Goal: Task Accomplishment & Management: Manage account settings

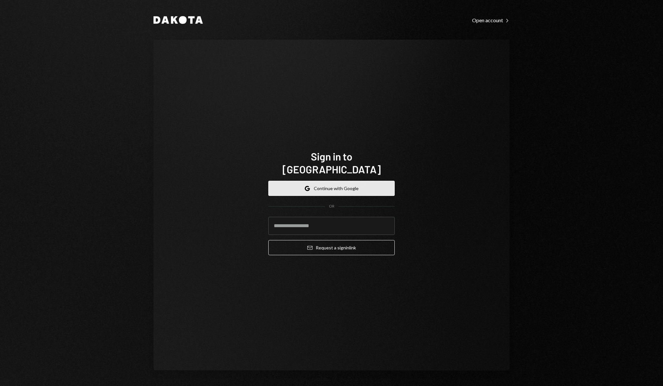
click at [336, 181] on button "Google Continue with Google" at bounding box center [331, 188] width 126 height 15
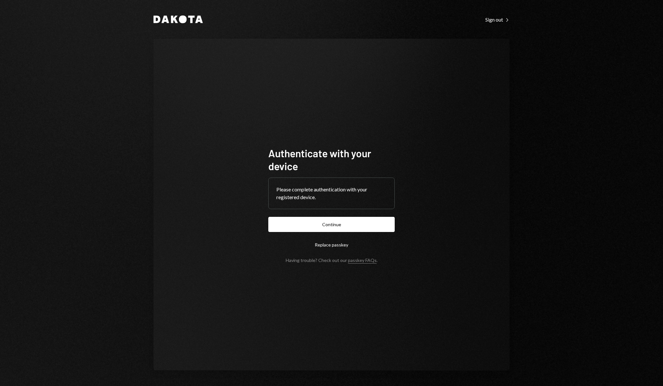
click at [326, 232] on form "Authenticate with your device Please complete authentication with your register…" at bounding box center [331, 205] width 126 height 116
click at [326, 229] on button "Continue" at bounding box center [331, 224] width 126 height 15
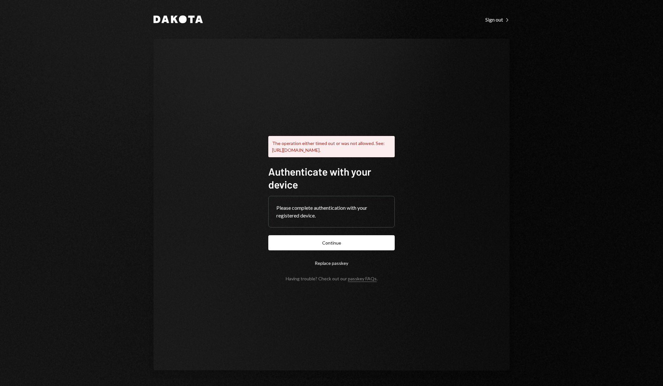
click at [459, 122] on div "The operation either timed out or was not allowed. See: https://www.w3.org/TR/w…" at bounding box center [331, 205] width 356 height 332
click at [334, 249] on button "Continue" at bounding box center [331, 242] width 126 height 15
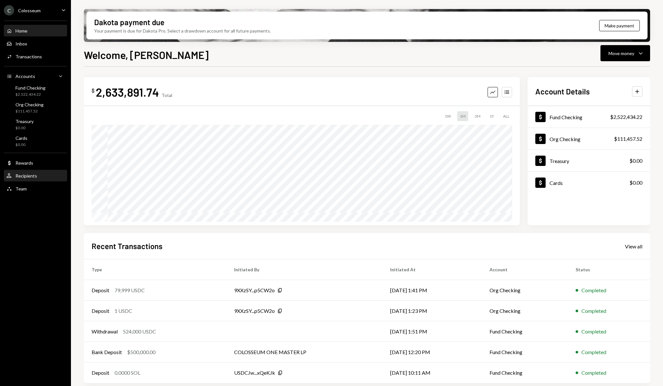
click at [27, 172] on div "User Recipients" at bounding box center [35, 176] width 58 height 11
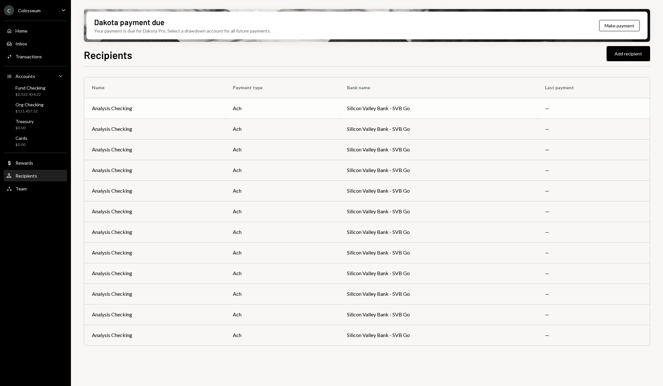
click at [427, 109] on td "Silicon Valley Bank - SVB Go" at bounding box center [438, 108] width 198 height 21
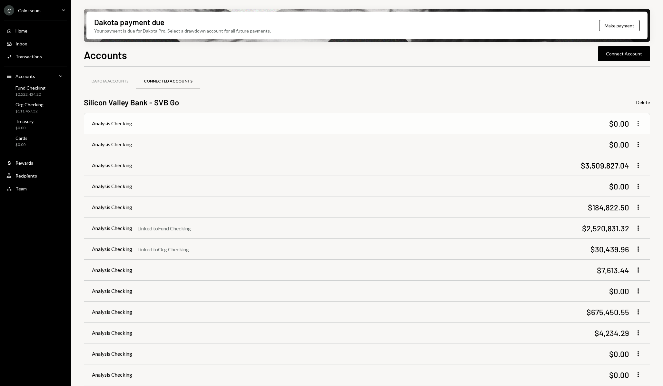
click at [637, 125] on icon "button" at bounding box center [637, 123] width 1 height 5
click at [638, 126] on icon "button" at bounding box center [637, 123] width 1 height 5
click at [575, 98] on div "Silicon Valley Bank - SVB Go Delete" at bounding box center [367, 102] width 566 height 11
click at [646, 100] on button "Delete" at bounding box center [643, 103] width 14 height 6
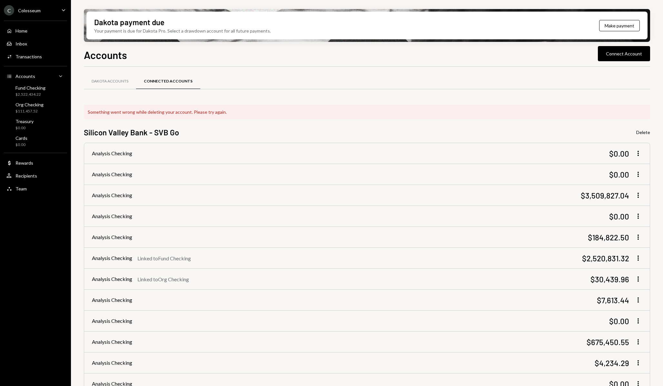
click at [374, 89] on div at bounding box center [367, 89] width 566 height 0
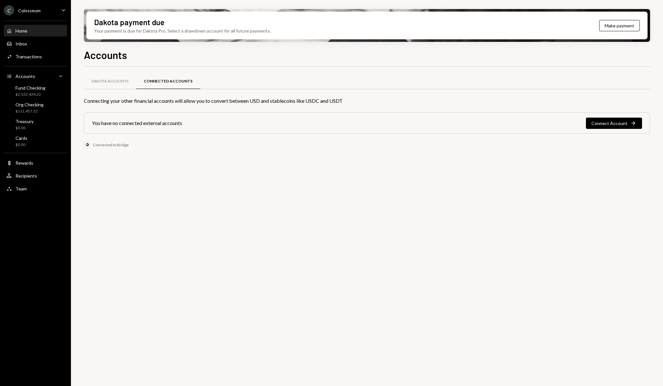
click at [23, 29] on div "Home" at bounding box center [21, 30] width 12 height 5
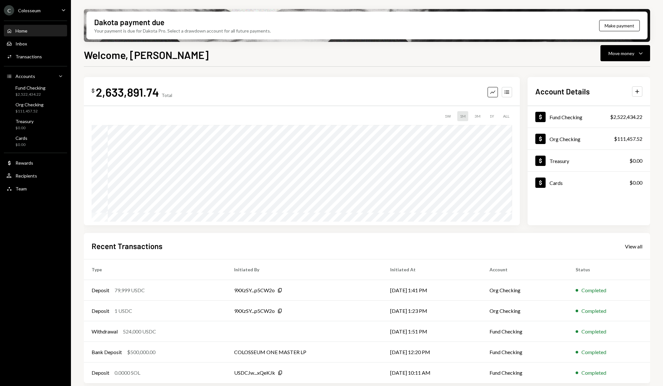
click at [52, 10] on div "C Colosseum Caret Down" at bounding box center [35, 10] width 71 height 10
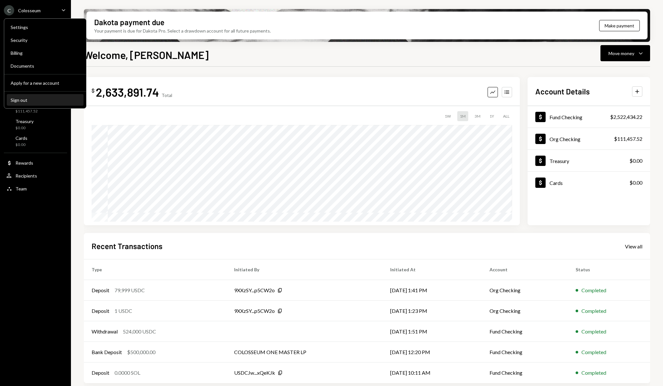
click at [36, 96] on button "Sign out" at bounding box center [45, 100] width 77 height 12
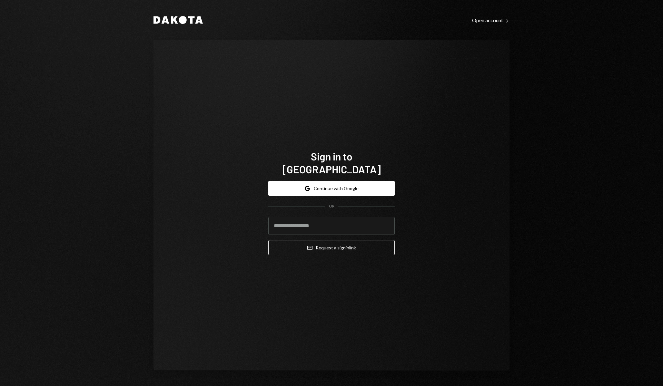
type input "**********"
click at [342, 183] on button "Google Continue with Google" at bounding box center [331, 188] width 126 height 15
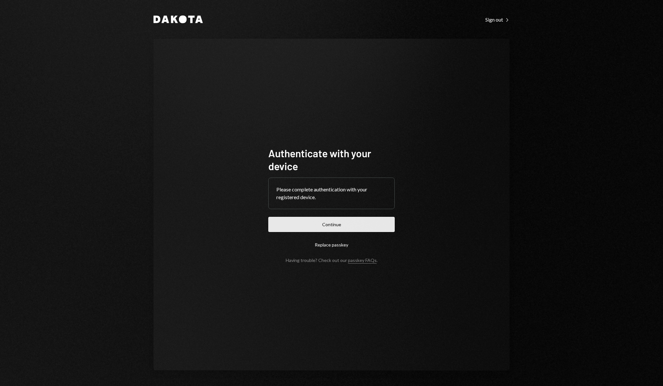
click at [331, 226] on button "Continue" at bounding box center [331, 224] width 126 height 15
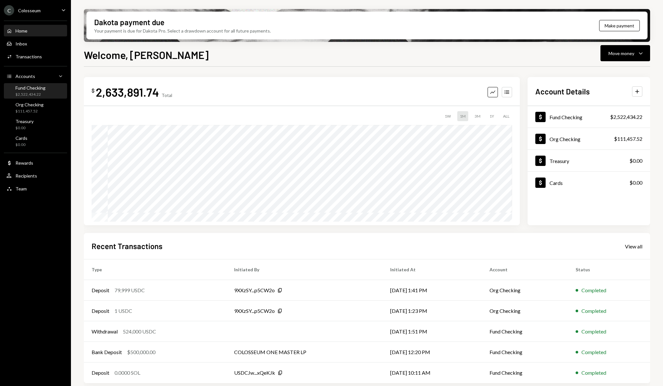
click at [35, 92] on div "$2,522,434.22" at bounding box center [30, 94] width 30 height 5
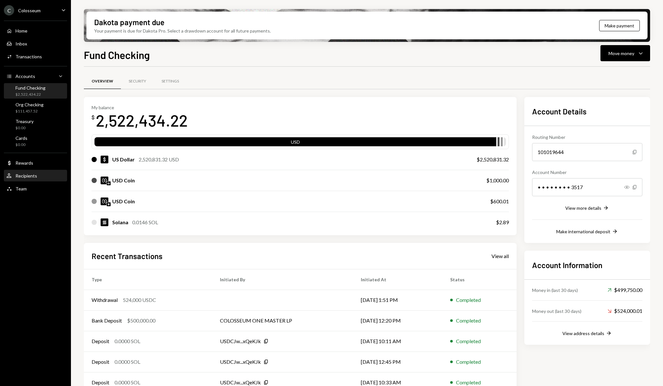
click at [30, 176] on div "Recipients" at bounding box center [26, 175] width 22 height 5
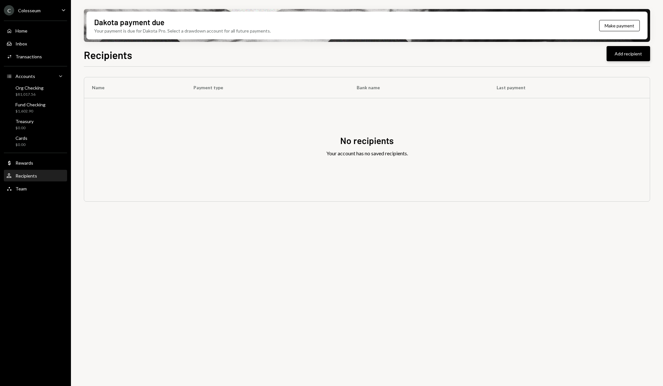
click at [628, 50] on button "Add recipient" at bounding box center [628, 53] width 44 height 15
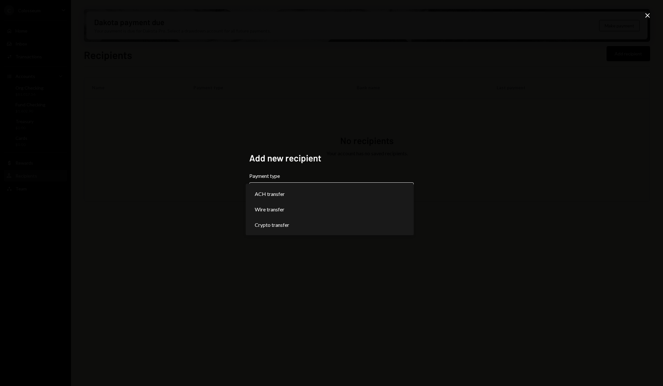
click at [333, 195] on body "**********" at bounding box center [331, 193] width 663 height 386
select select "***"
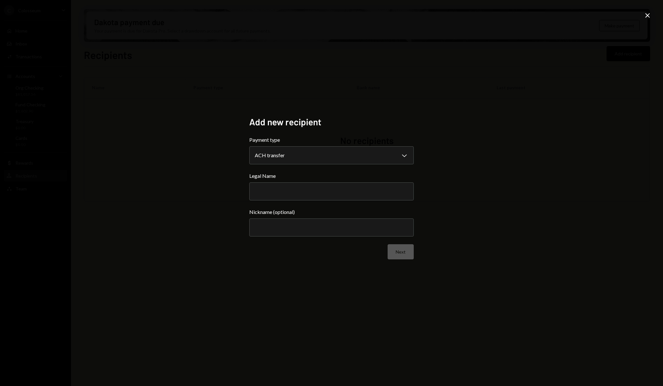
click at [436, 142] on div "**********" at bounding box center [331, 193] width 663 height 386
click at [646, 16] on icon at bounding box center [647, 15] width 5 height 5
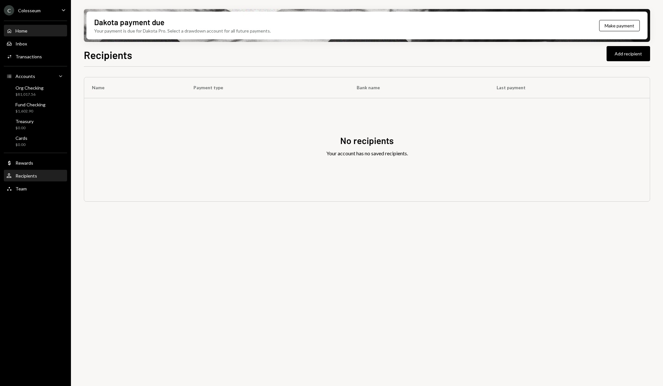
click at [31, 33] on div "Home Home" at bounding box center [35, 31] width 58 height 6
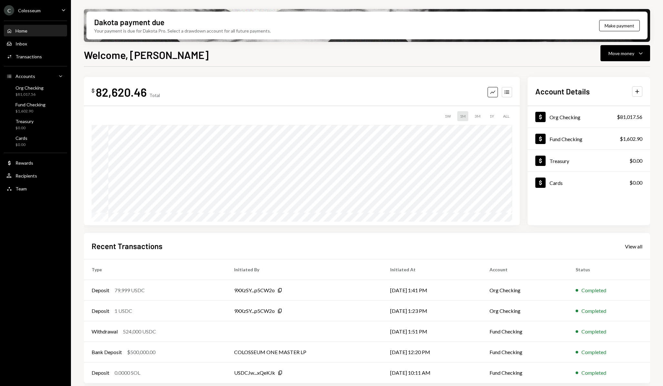
click at [312, 60] on div "Welcome, Nate Move money Caret Down" at bounding box center [367, 54] width 566 height 14
click at [635, 54] on div "Move money Caret Down" at bounding box center [625, 53] width 34 height 8
click at [511, 45] on div "Dakota payment due Your payment is due for Dakota Pro. Select a drawdown accoun…" at bounding box center [367, 193] width 592 height 386
click at [613, 55] on div "Move money" at bounding box center [621, 53] width 26 height 7
click at [485, 53] on div "Welcome, Nate Move money Caret Down" at bounding box center [367, 54] width 566 height 14
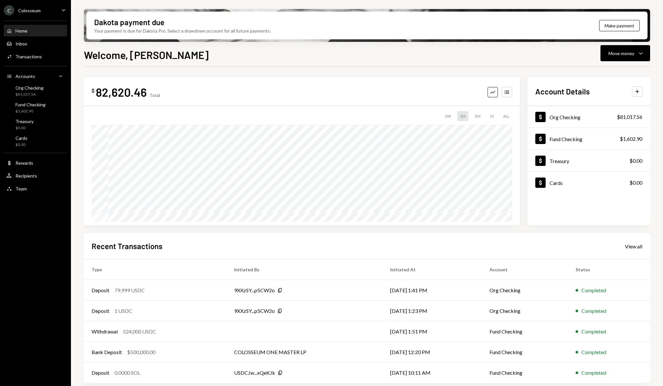
click at [351, 44] on div "Dakota payment due Your payment is due for Dakota Pro. Select a drawdown accoun…" at bounding box center [367, 193] width 592 height 386
click at [40, 93] on div "$81,017.56" at bounding box center [29, 94] width 28 height 5
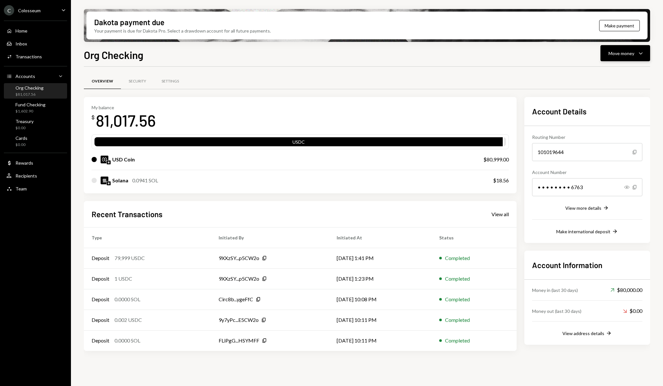
click at [612, 54] on div "Move money" at bounding box center [621, 53] width 26 height 7
click at [614, 75] on div "Send" at bounding box center [619, 72] width 47 height 7
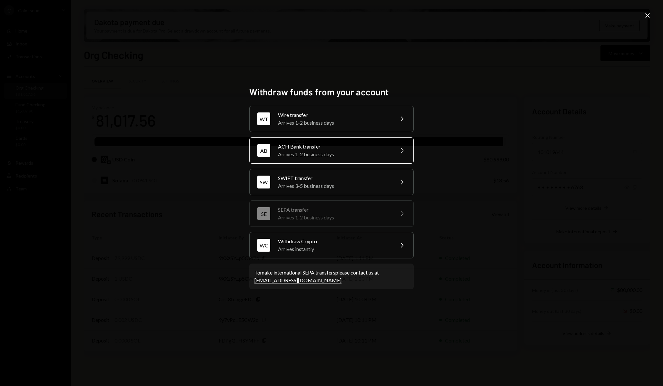
click at [304, 153] on div "Arrives 1-2 business days" at bounding box center [334, 155] width 112 height 8
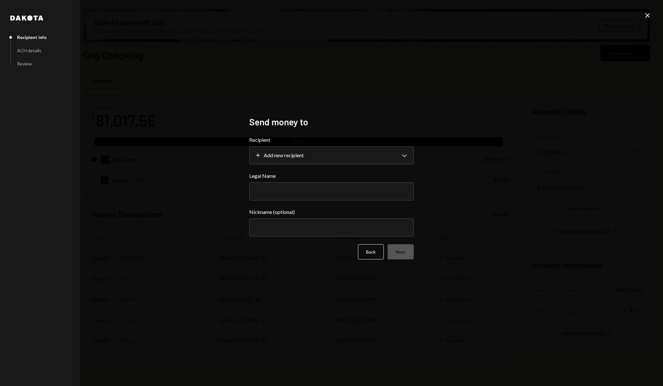
click at [304, 153] on body "C Colosseum Caret Down Home Home Inbox Inbox Activities Transactions Accounts A…" at bounding box center [331, 193] width 663 height 386
click at [436, 94] on div "**********" at bounding box center [331, 193] width 663 height 386
click at [649, 18] on icon "Close" at bounding box center [647, 16] width 8 height 8
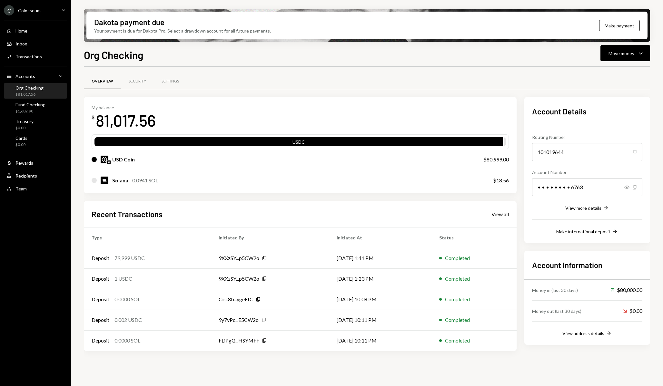
click at [404, 64] on div "Org Checking Move money Caret Down Overview Security Settings My balance $ 81,0…" at bounding box center [367, 235] width 566 height 377
click at [280, 60] on div "Org Checking Move money Caret Down" at bounding box center [367, 54] width 566 height 14
click at [173, 80] on div "Settings" at bounding box center [169, 81] width 17 height 5
click at [589, 206] on div "View more details" at bounding box center [583, 207] width 36 height 5
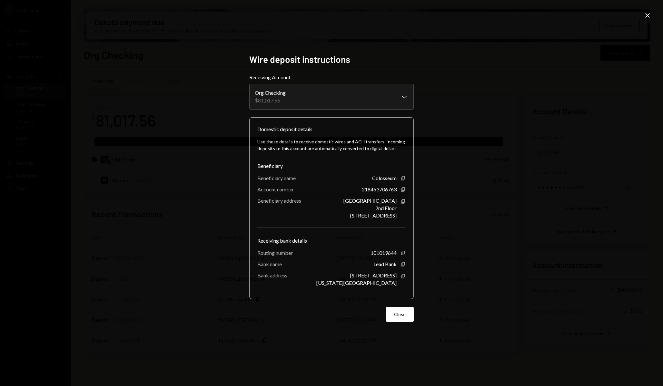
click at [646, 16] on icon "Close" at bounding box center [647, 16] width 8 height 8
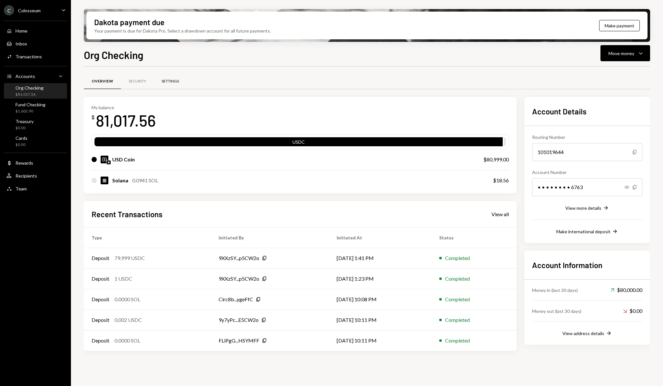
click at [170, 82] on div "Settings" at bounding box center [169, 81] width 17 height 5
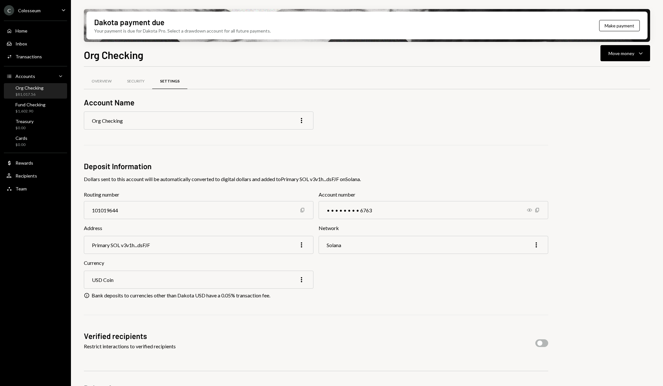
click at [201, 122] on div "Org Checking More" at bounding box center [198, 121] width 229 height 18
click at [302, 118] on icon "More" at bounding box center [301, 121] width 8 height 8
click at [223, 85] on div "Overview Security Settings" at bounding box center [367, 81] width 566 height 16
click at [110, 81] on div "Overview" at bounding box center [102, 81] width 20 height 5
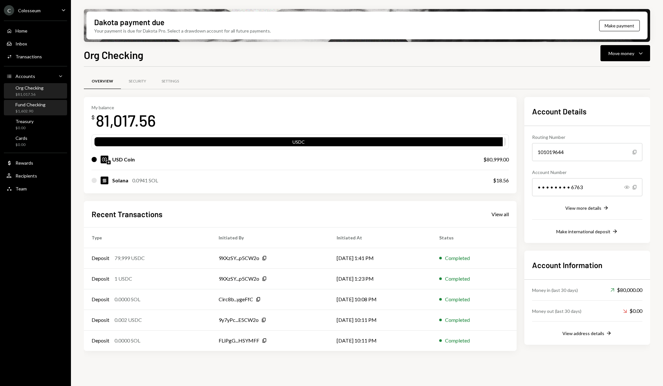
click at [43, 102] on div "Fund Checking" at bounding box center [30, 104] width 30 height 5
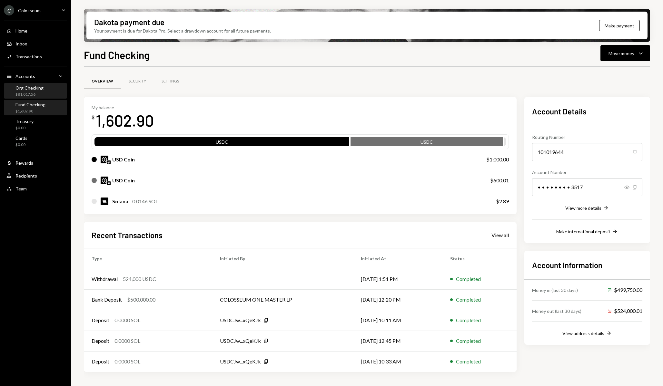
click at [38, 85] on div "Org Checking" at bounding box center [29, 87] width 28 height 5
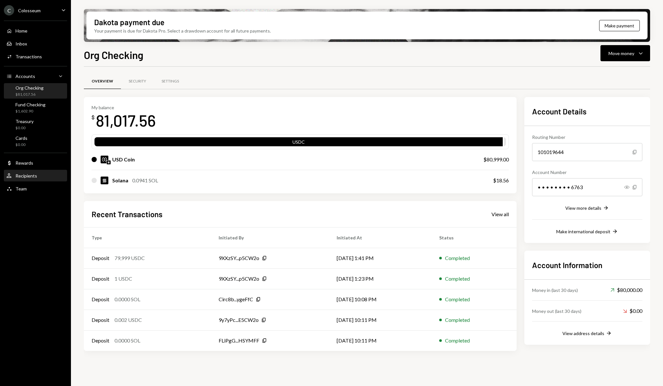
click at [34, 177] on div "Recipients" at bounding box center [26, 175] width 22 height 5
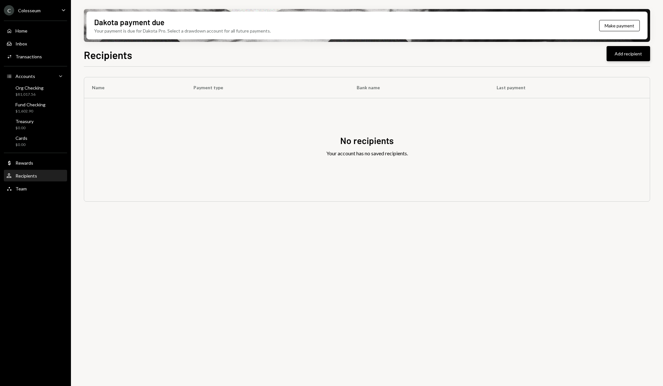
click at [624, 57] on button "Add recipient" at bounding box center [628, 53] width 44 height 15
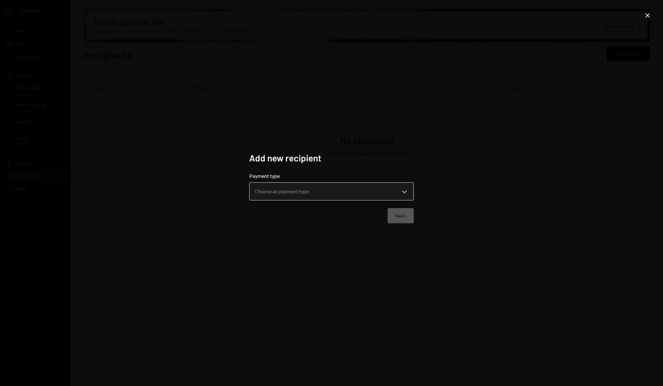
click at [400, 187] on body "**********" at bounding box center [331, 193] width 663 height 386
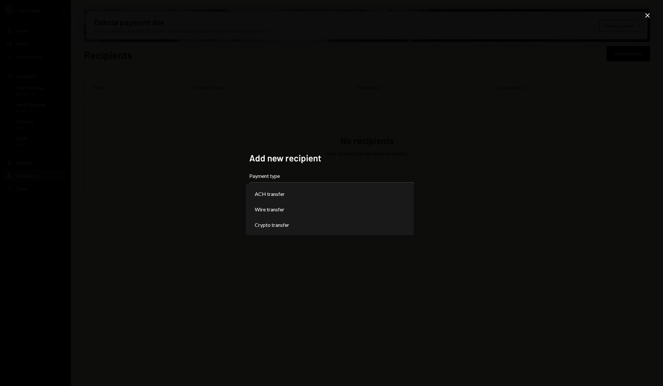
click at [465, 142] on div "**********" at bounding box center [331, 193] width 663 height 386
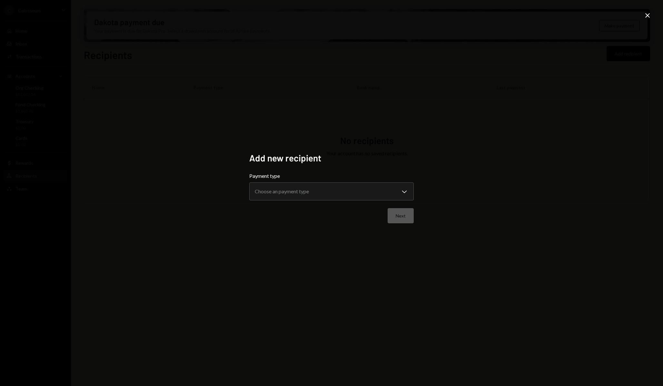
click at [650, 14] on icon "Close" at bounding box center [647, 16] width 8 height 8
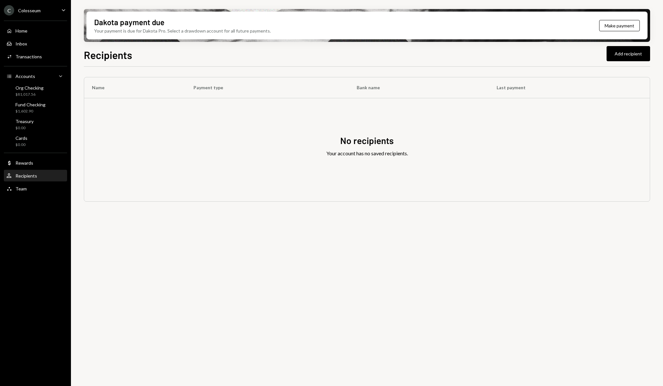
click at [295, 49] on div "Recipients Add recipient" at bounding box center [367, 54] width 566 height 14
click at [25, 30] on div "Home" at bounding box center [21, 30] width 12 height 5
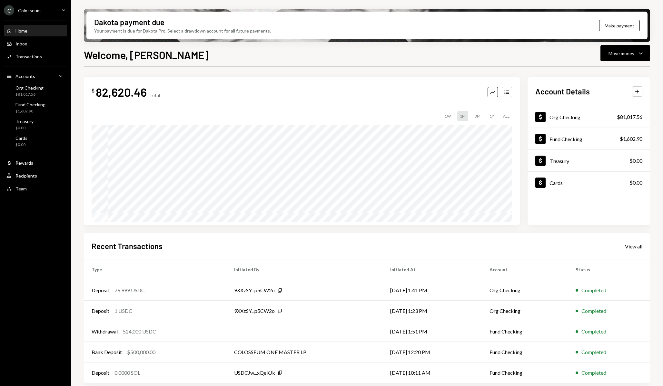
click at [51, 11] on div "C Colosseum Caret Down" at bounding box center [35, 10] width 71 height 10
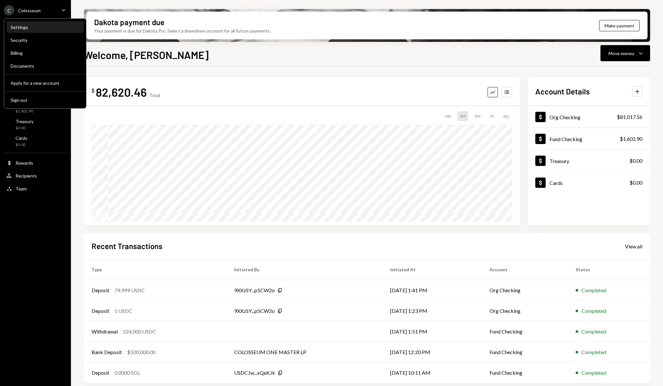
click at [44, 26] on div "Settings" at bounding box center [45, 26] width 69 height 5
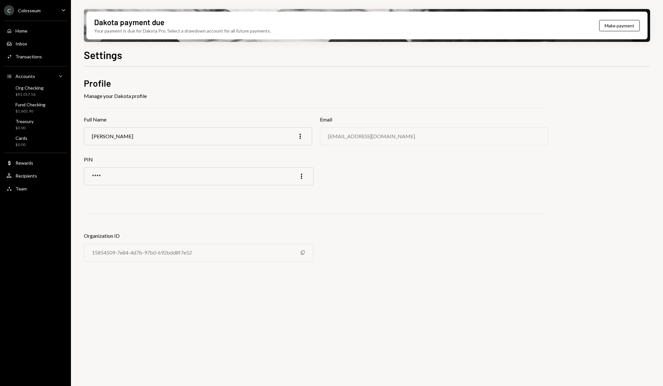
click at [63, 8] on icon "Caret Down" at bounding box center [63, 9] width 7 height 7
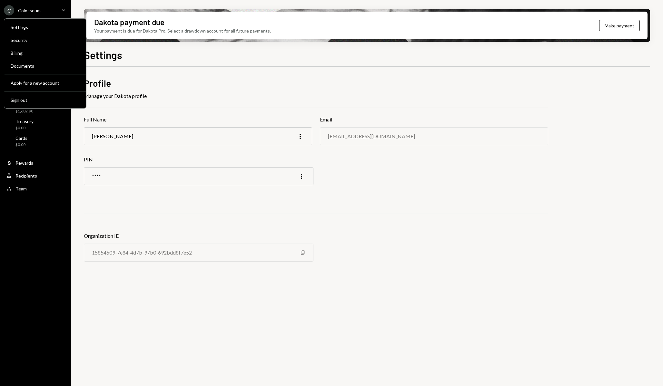
click at [161, 89] on h2 "Profile" at bounding box center [316, 83] width 464 height 13
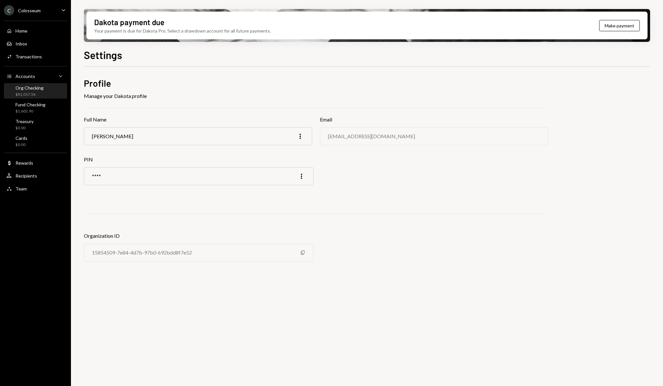
click at [21, 91] on div "Org Checking $81,017.56" at bounding box center [29, 91] width 28 height 12
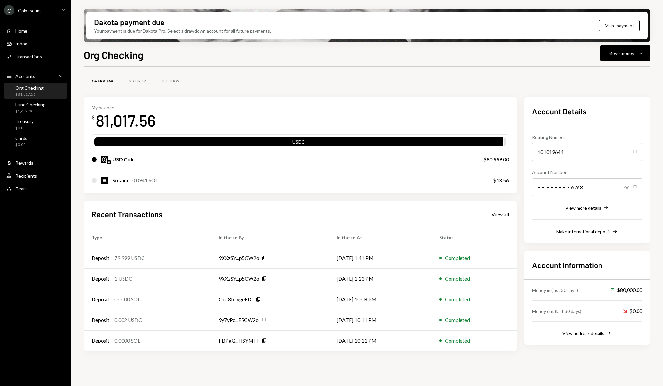
click at [447, 117] on div "My balance $ 81,017.56" at bounding box center [300, 118] width 417 height 26
click at [594, 208] on div "View more details" at bounding box center [583, 207] width 36 height 5
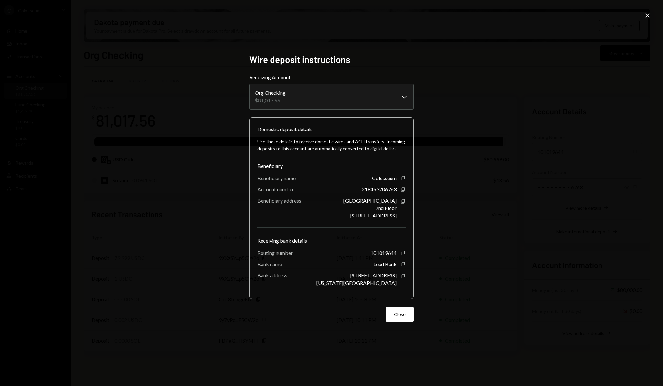
click at [435, 104] on div "**********" at bounding box center [331, 193] width 663 height 386
click at [390, 312] on button "Close" at bounding box center [400, 314] width 28 height 15
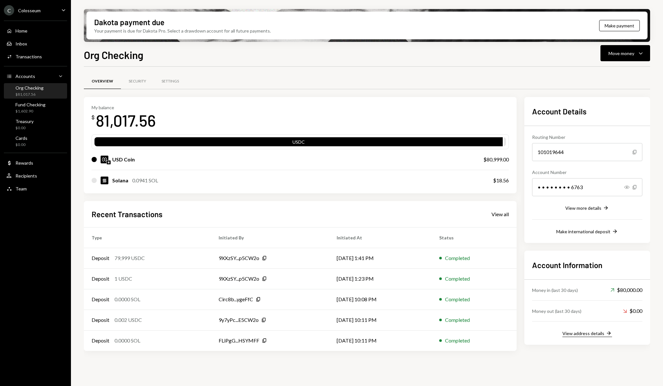
click at [583, 333] on div "View address details" at bounding box center [583, 333] width 42 height 5
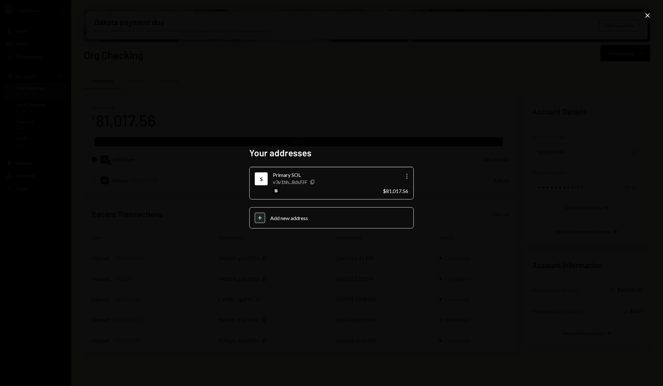
click at [466, 172] on div "Your addresses S Primary SOL v3v1hh...8dsFJF Copy More $81,017.56 Plus Add new …" at bounding box center [331, 193] width 663 height 386
click at [372, 69] on div "Your addresses S Primary SOL v3v1hh...8dsFJF Copy More $81,017.56 Plus Add new …" at bounding box center [331, 193] width 663 height 386
click at [648, 13] on icon "Close" at bounding box center [647, 16] width 8 height 8
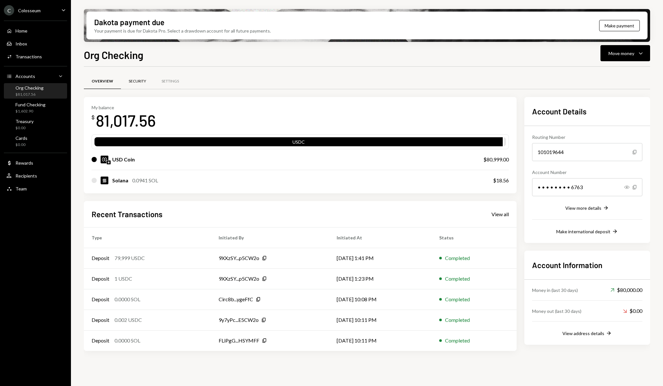
click at [139, 82] on div "Security" at bounding box center [137, 81] width 17 height 5
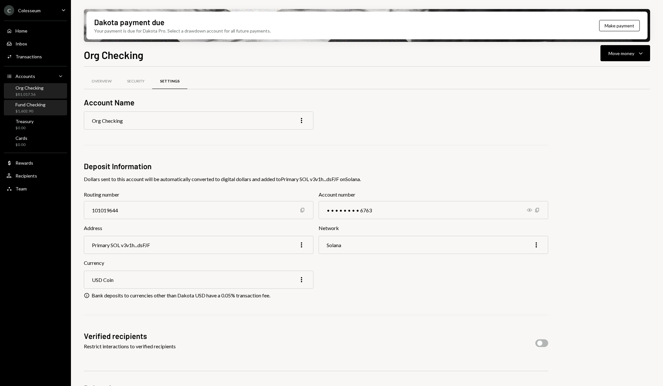
click at [37, 105] on div "Fund Checking" at bounding box center [30, 104] width 30 height 5
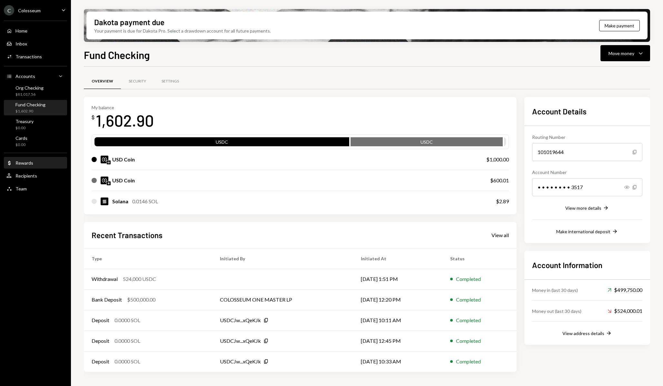
click at [31, 164] on div "Rewards" at bounding box center [24, 162] width 18 height 5
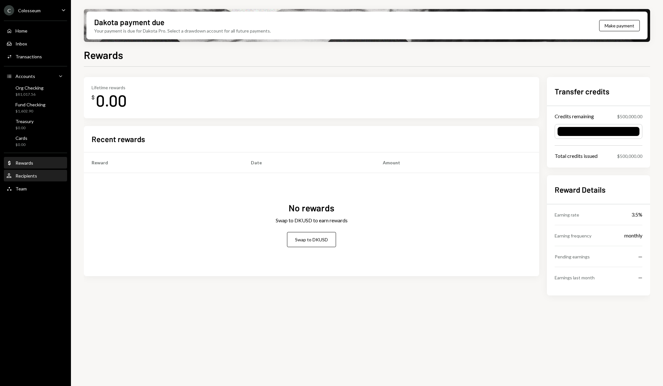
click at [30, 175] on div "Recipients" at bounding box center [26, 175] width 22 height 5
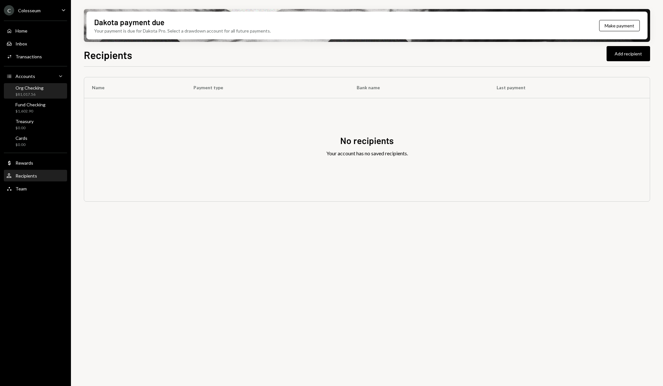
click at [42, 94] on div "$81,017.56" at bounding box center [29, 94] width 28 height 5
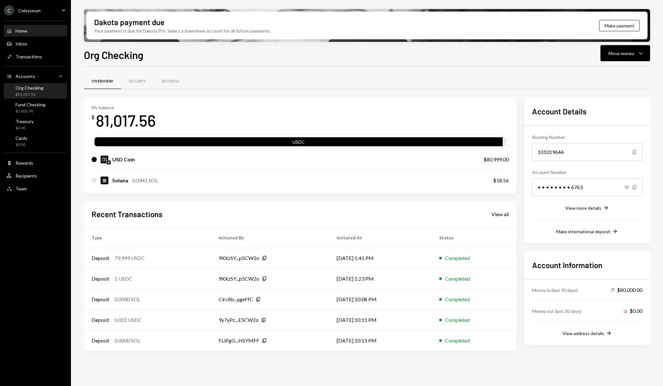
click at [27, 35] on div "Home Home" at bounding box center [35, 30] width 58 height 11
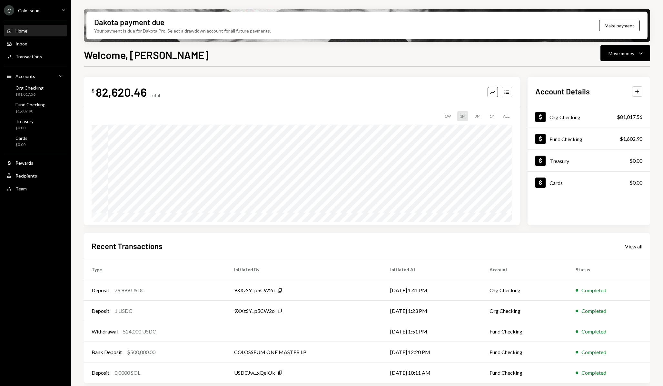
click at [27, 35] on div "Home Home" at bounding box center [35, 30] width 58 height 11
click at [639, 89] on icon "Plus" at bounding box center [637, 91] width 6 height 6
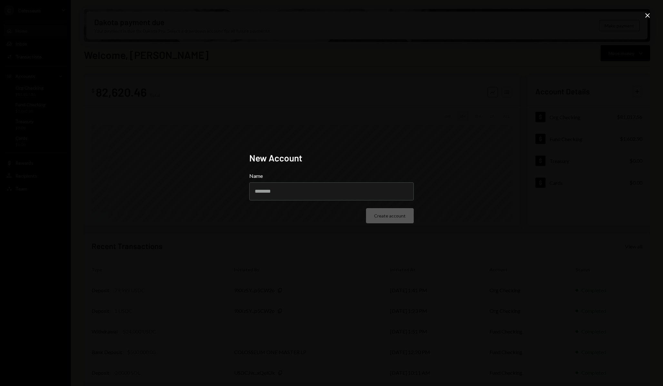
click at [402, 123] on div "New Account Name Create account Close" at bounding box center [331, 193] width 663 height 386
click at [648, 10] on div "New Account Name Create account Close" at bounding box center [331, 193] width 663 height 386
click at [646, 17] on icon "Close" at bounding box center [647, 16] width 8 height 8
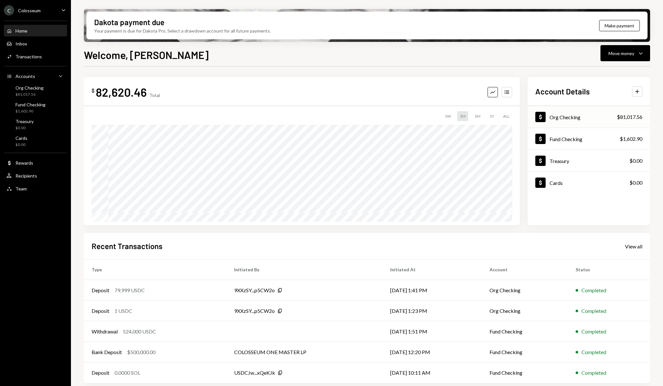
click at [555, 119] on div "Org Checking" at bounding box center [564, 117] width 31 height 6
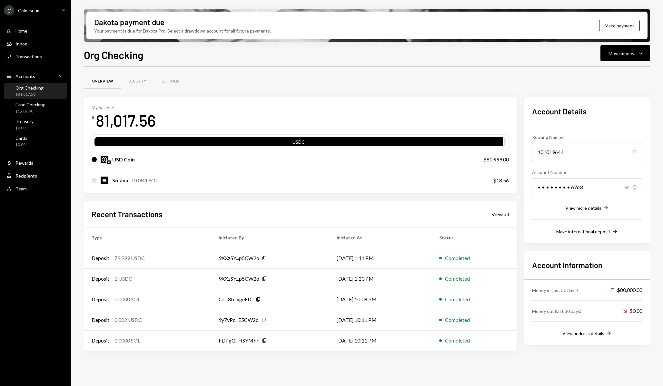
click at [250, 89] on div "Overview Security Settings" at bounding box center [367, 81] width 566 height 16
click at [143, 80] on div "Security" at bounding box center [137, 81] width 17 height 5
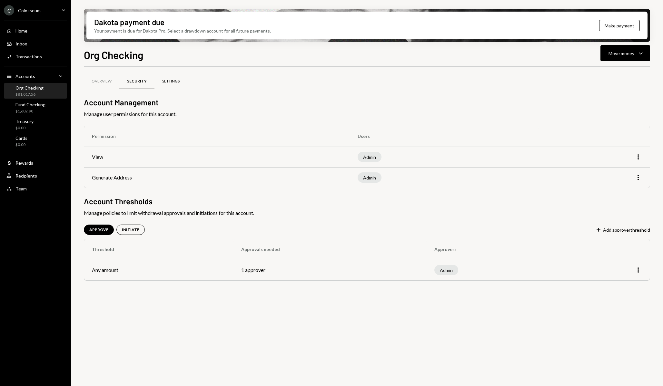
click at [163, 77] on div "Settings" at bounding box center [170, 81] width 33 height 15
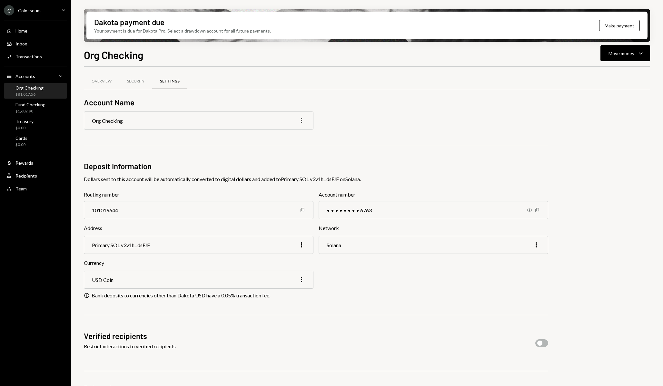
click at [299, 120] on icon "More" at bounding box center [301, 121] width 8 height 8
click at [294, 134] on div "Edit" at bounding box center [287, 134] width 32 height 11
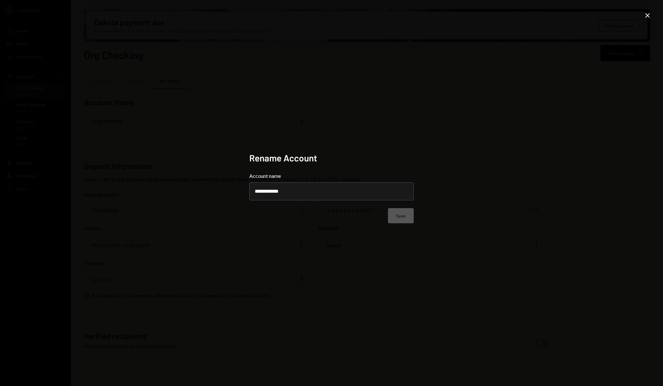
click at [427, 230] on div "**********" at bounding box center [331, 193] width 663 height 386
click at [648, 15] on icon at bounding box center [647, 15] width 5 height 5
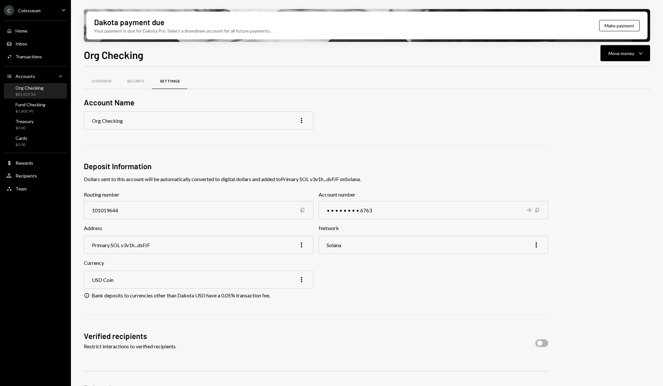
click at [407, 159] on div "Account Name Org Checking More Deposit Information Dollars sent to this account…" at bounding box center [316, 258] width 464 height 322
click at [24, 173] on div "User Recipients" at bounding box center [21, 176] width 31 height 6
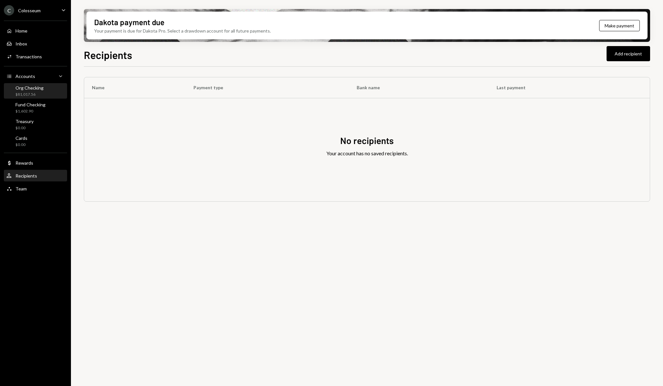
click at [25, 86] on div "Org Checking" at bounding box center [29, 87] width 28 height 5
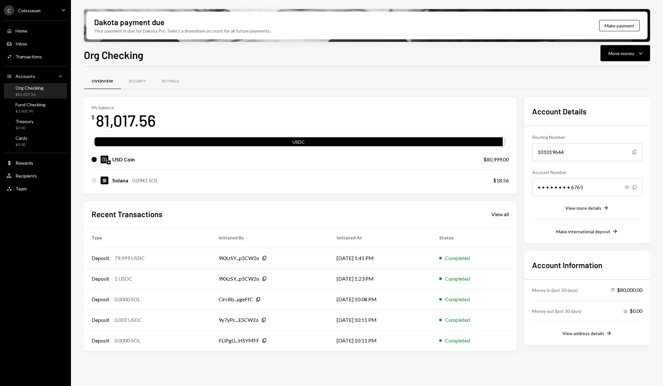
click at [25, 86] on div "Org Checking" at bounding box center [29, 87] width 28 height 5
click at [475, 83] on div "Overview Security Settings" at bounding box center [367, 81] width 566 height 16
click at [628, 58] on button "Move money Caret Down" at bounding box center [625, 53] width 50 height 16
click at [507, 58] on div "Org Checking Move money Caret Down" at bounding box center [367, 54] width 566 height 14
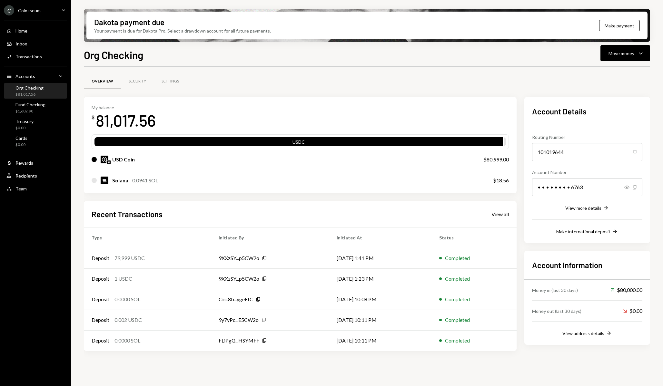
click at [277, 58] on div "Org Checking Move money Caret Down" at bounding box center [367, 54] width 566 height 14
click at [173, 81] on div "Settings" at bounding box center [169, 81] width 17 height 5
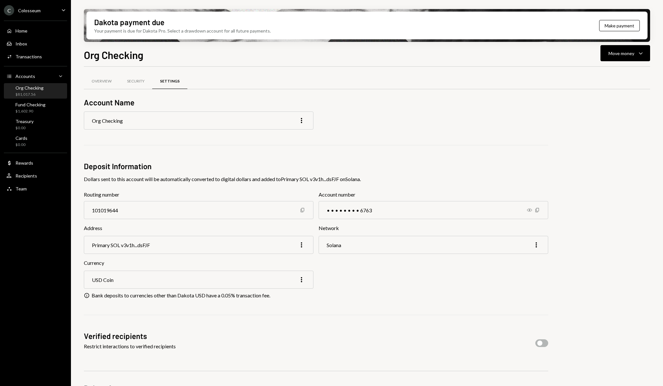
scroll to position [38, 0]
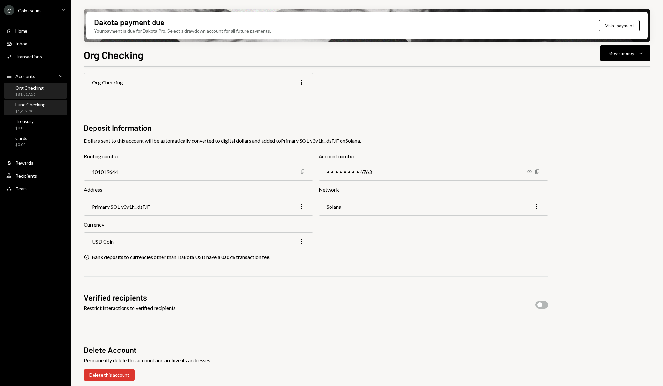
click at [44, 109] on div "$1,602.90" at bounding box center [30, 111] width 30 height 5
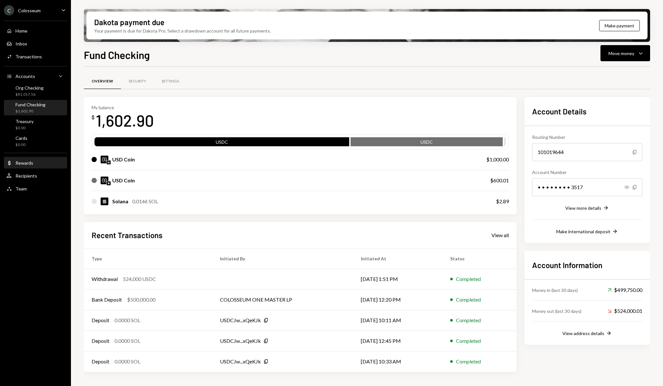
click at [34, 165] on div "Dollar Rewards" at bounding box center [35, 163] width 58 height 6
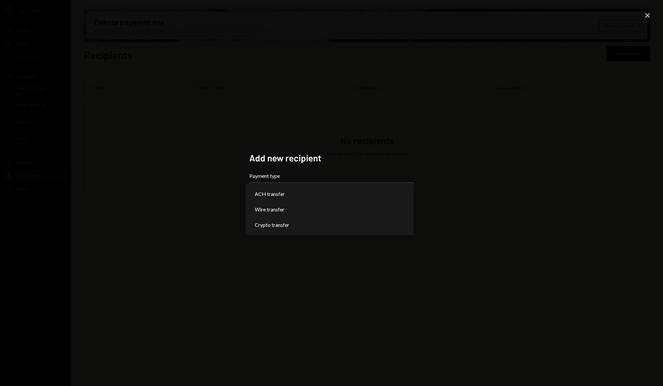
select select "***"
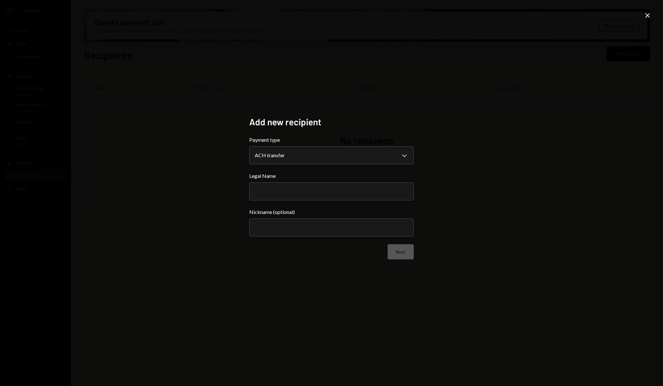
click at [650, 17] on icon "Close" at bounding box center [647, 16] width 8 height 8
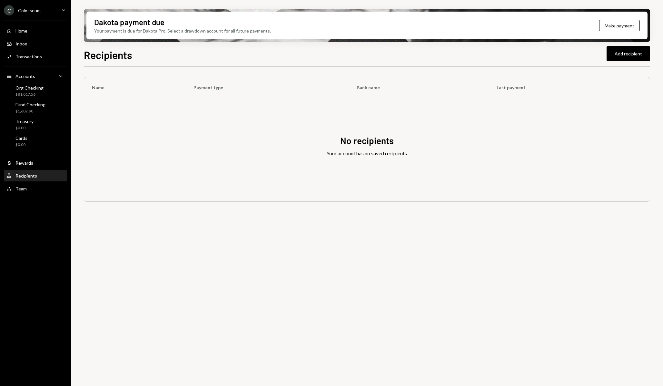
click at [56, 12] on div "C Colosseum Caret Down" at bounding box center [35, 10] width 71 height 10
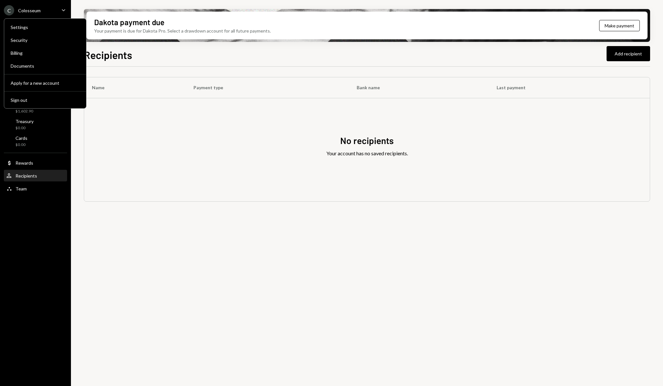
click at [56, 12] on div "C Colosseum Caret Down" at bounding box center [35, 10] width 71 height 10
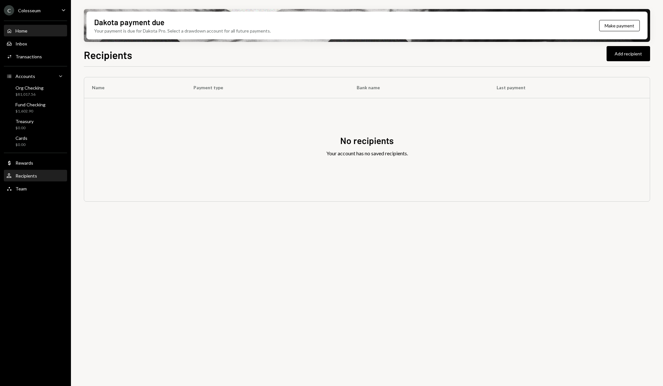
click at [41, 30] on div "Home Home" at bounding box center [35, 31] width 58 height 6
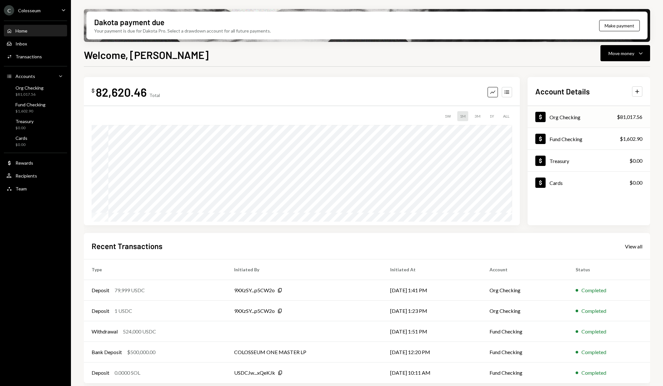
click at [573, 116] on div "Org Checking" at bounding box center [564, 117] width 31 height 6
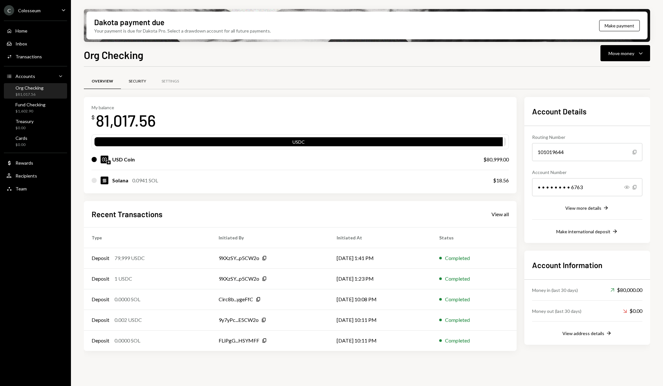
click at [142, 82] on div "Security" at bounding box center [137, 81] width 17 height 5
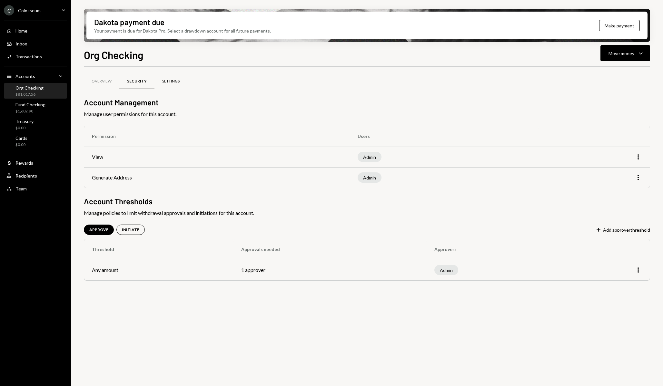
click at [162, 79] on div "Settings" at bounding box center [170, 81] width 17 height 5
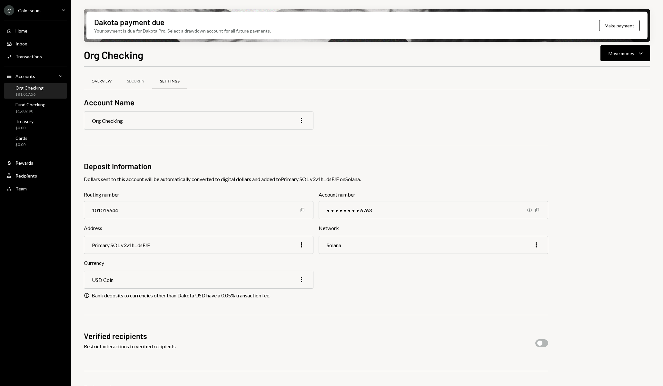
click at [106, 83] on div "Overview" at bounding box center [102, 81] width 20 height 5
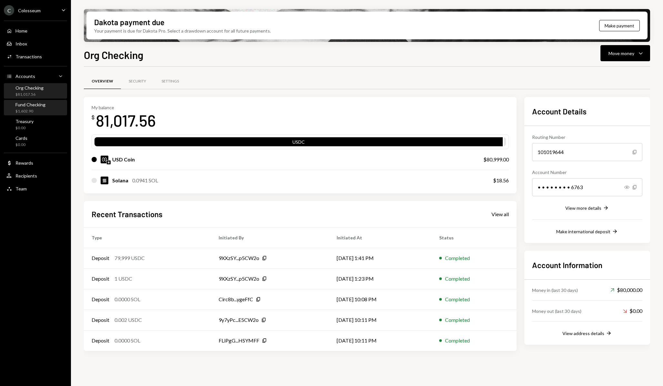
click at [36, 109] on div "$1,602.90" at bounding box center [30, 111] width 30 height 5
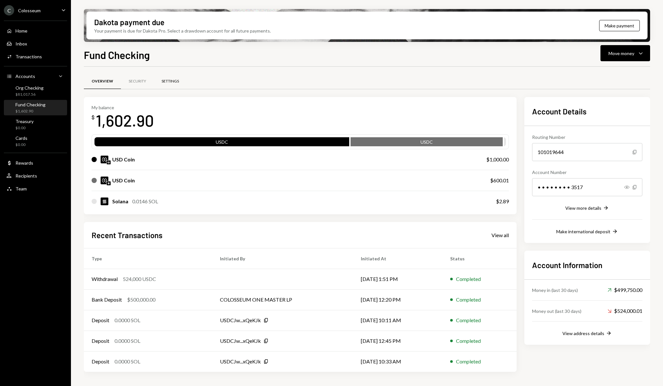
click at [163, 82] on div "Settings" at bounding box center [169, 81] width 17 height 5
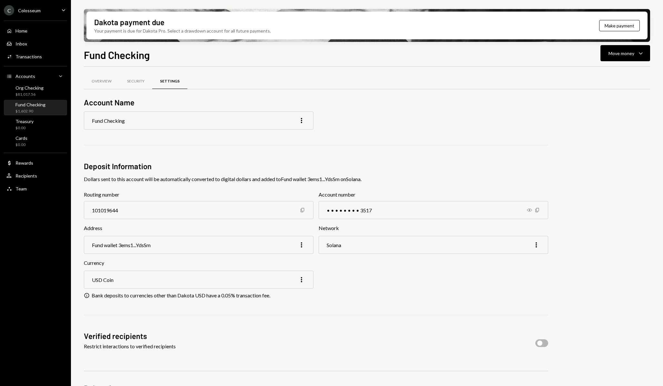
click at [137, 121] on div "Fund Checking More" at bounding box center [198, 121] width 229 height 18
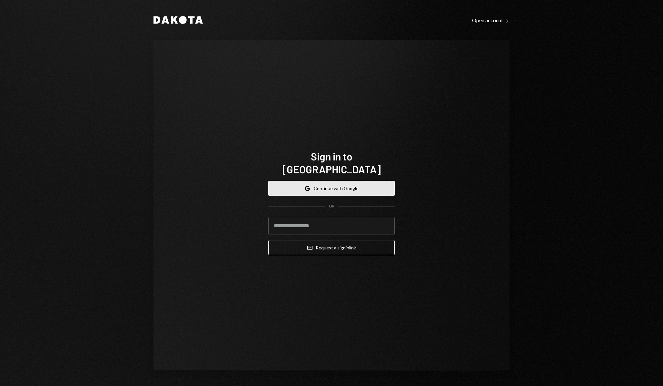
click at [330, 185] on button "Google Continue with Google" at bounding box center [331, 188] width 126 height 15
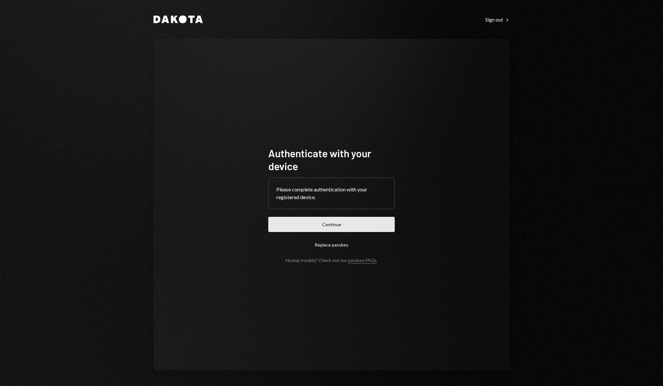
click at [355, 228] on button "Continue" at bounding box center [331, 224] width 126 height 15
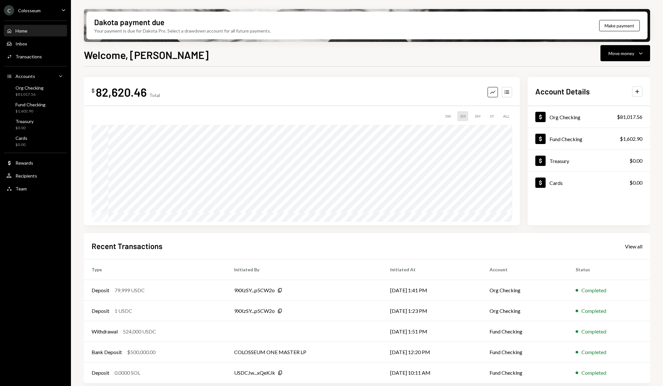
click at [357, 56] on div "Welcome, [PERSON_NAME] Move money Caret Down" at bounding box center [367, 54] width 566 height 14
